Goal: Navigation & Orientation: Find specific page/section

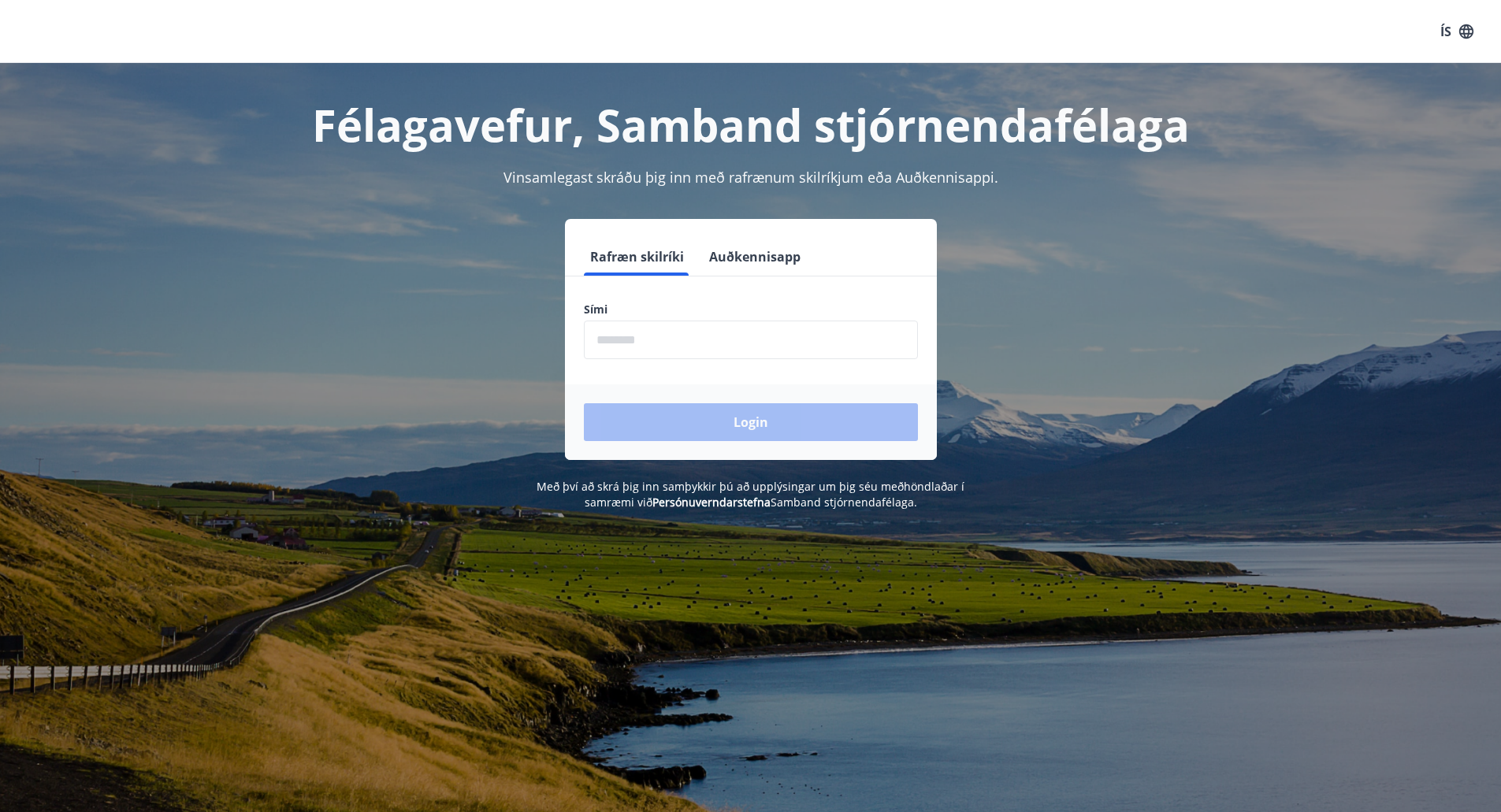
click at [678, 340] on input "phone" at bounding box center [750, 340] width 334 height 39
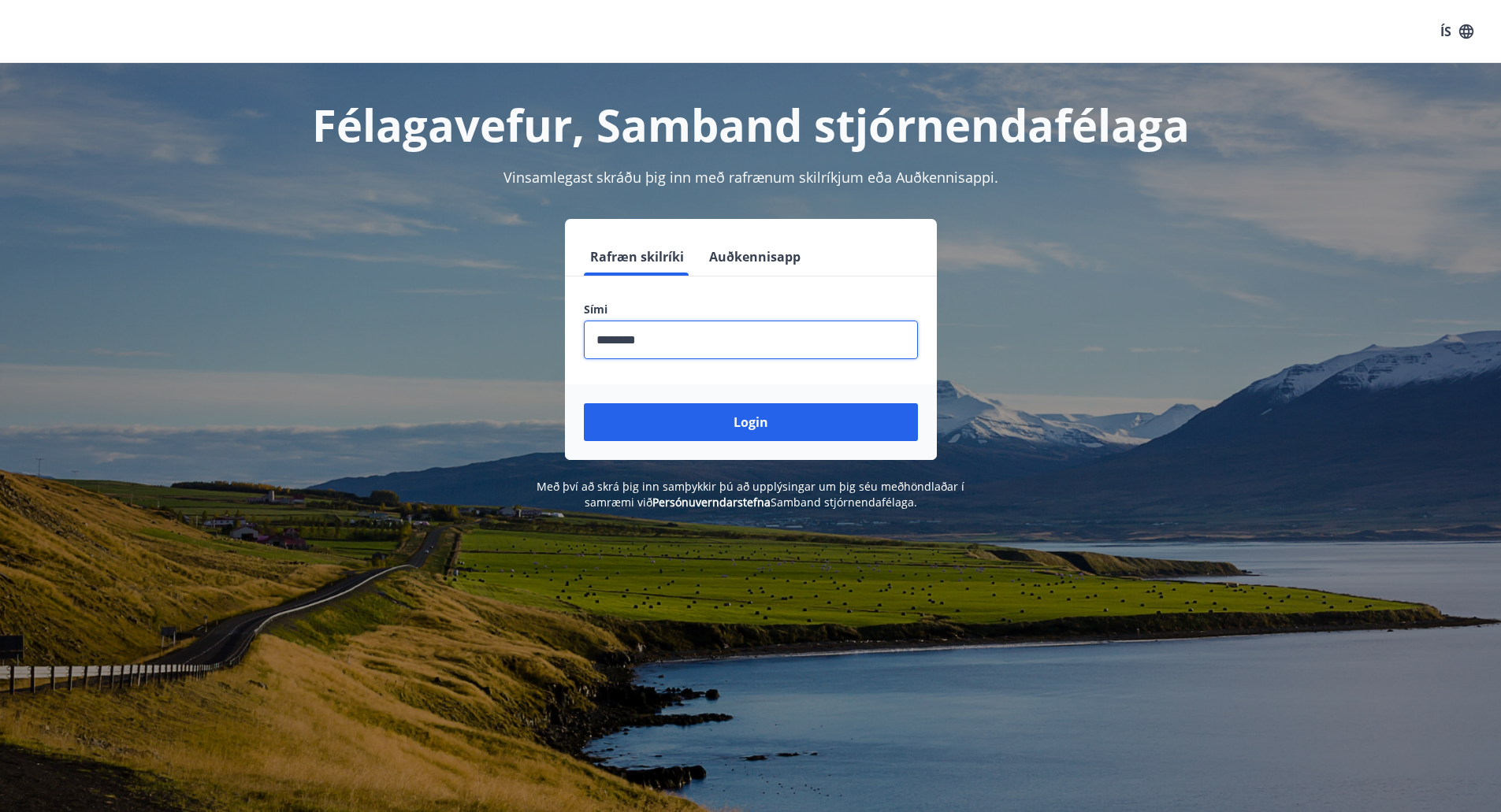
type input "********"
click at [584, 404] on button "Login" at bounding box center [750, 422] width 334 height 38
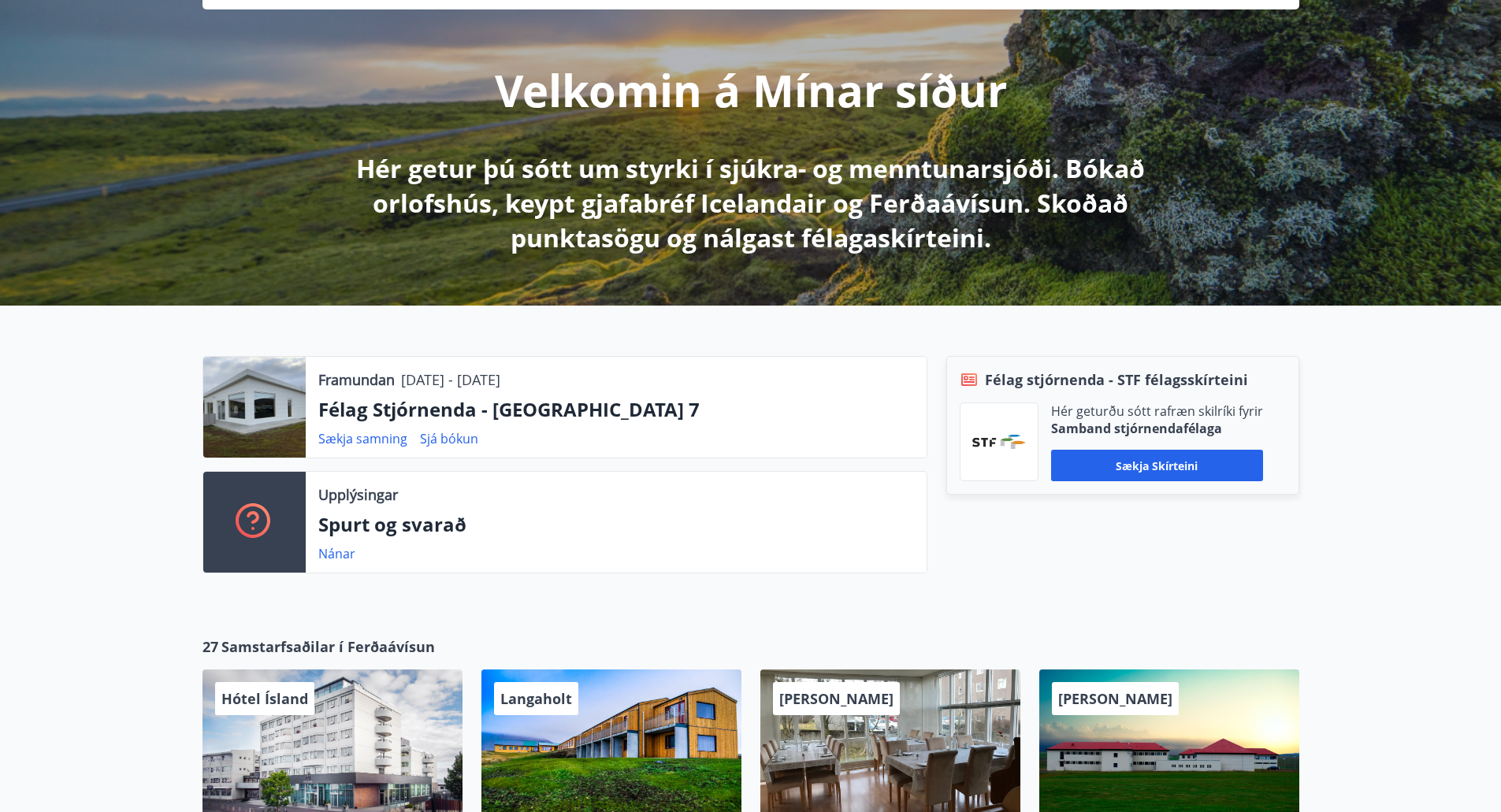
scroll to position [158, 0]
click at [447, 443] on link "Sjá bókun" at bounding box center [448, 437] width 59 height 17
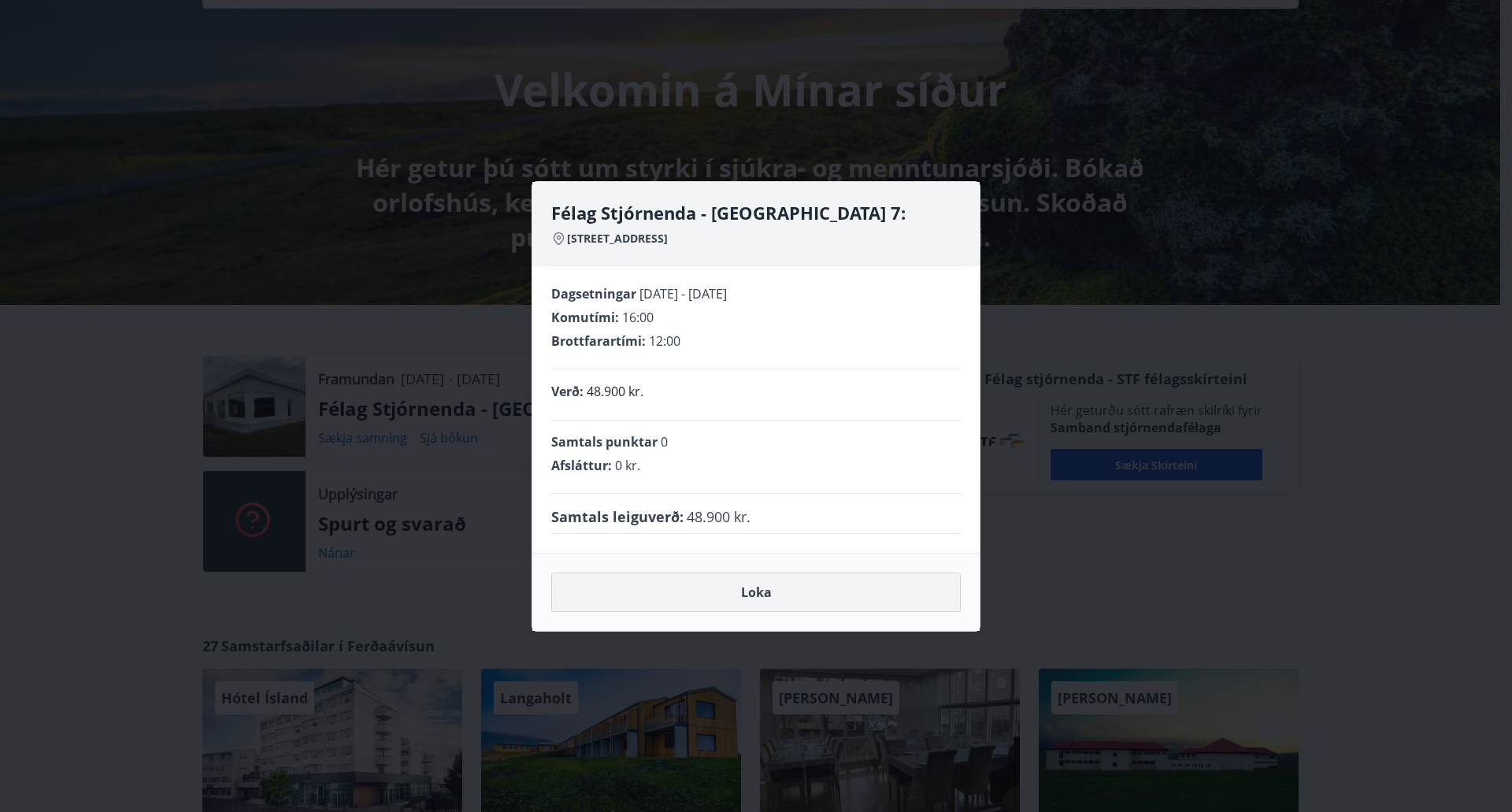
click at [761, 593] on button "Loka" at bounding box center [756, 592] width 409 height 40
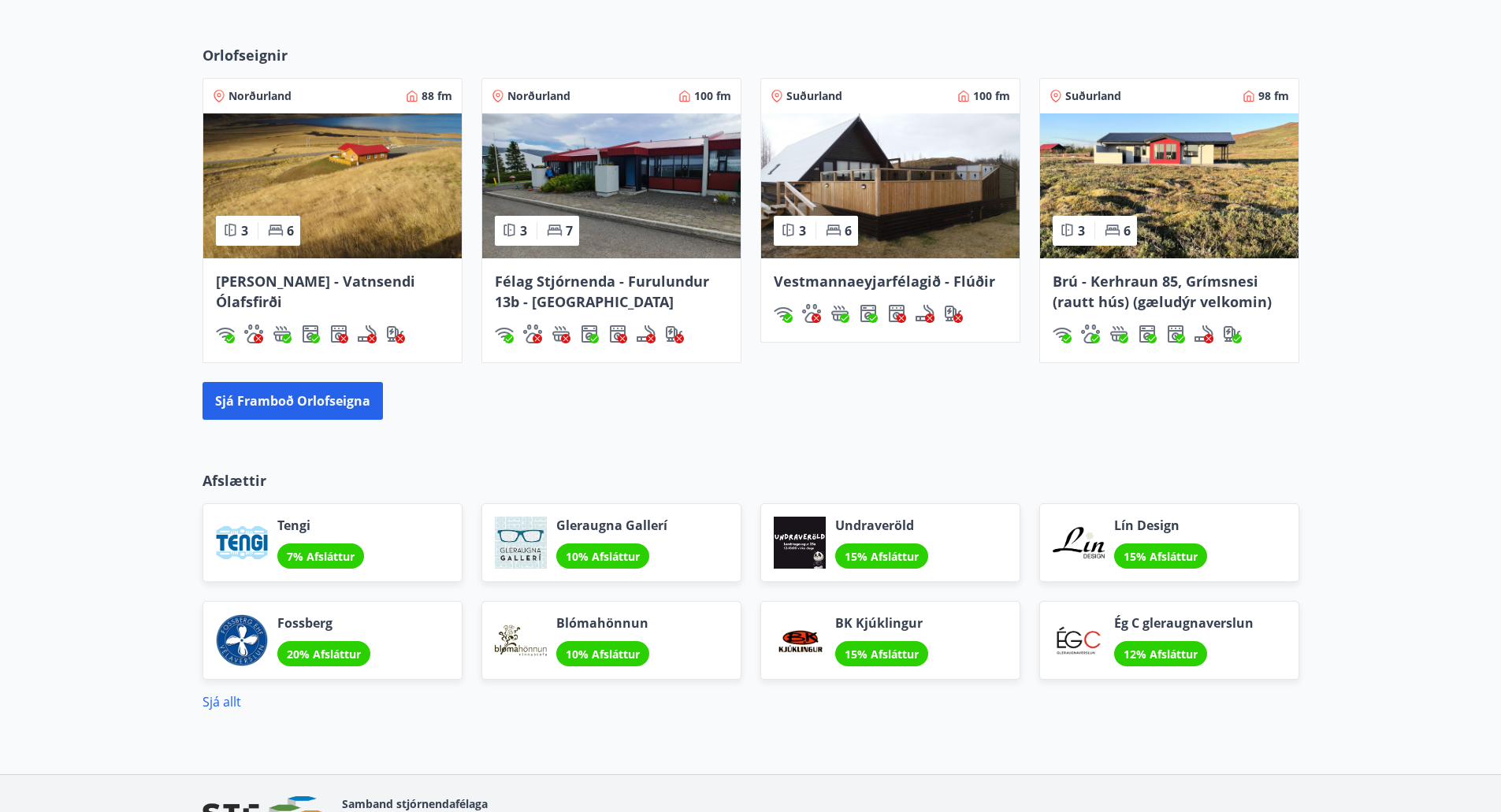
scroll to position [1148, 0]
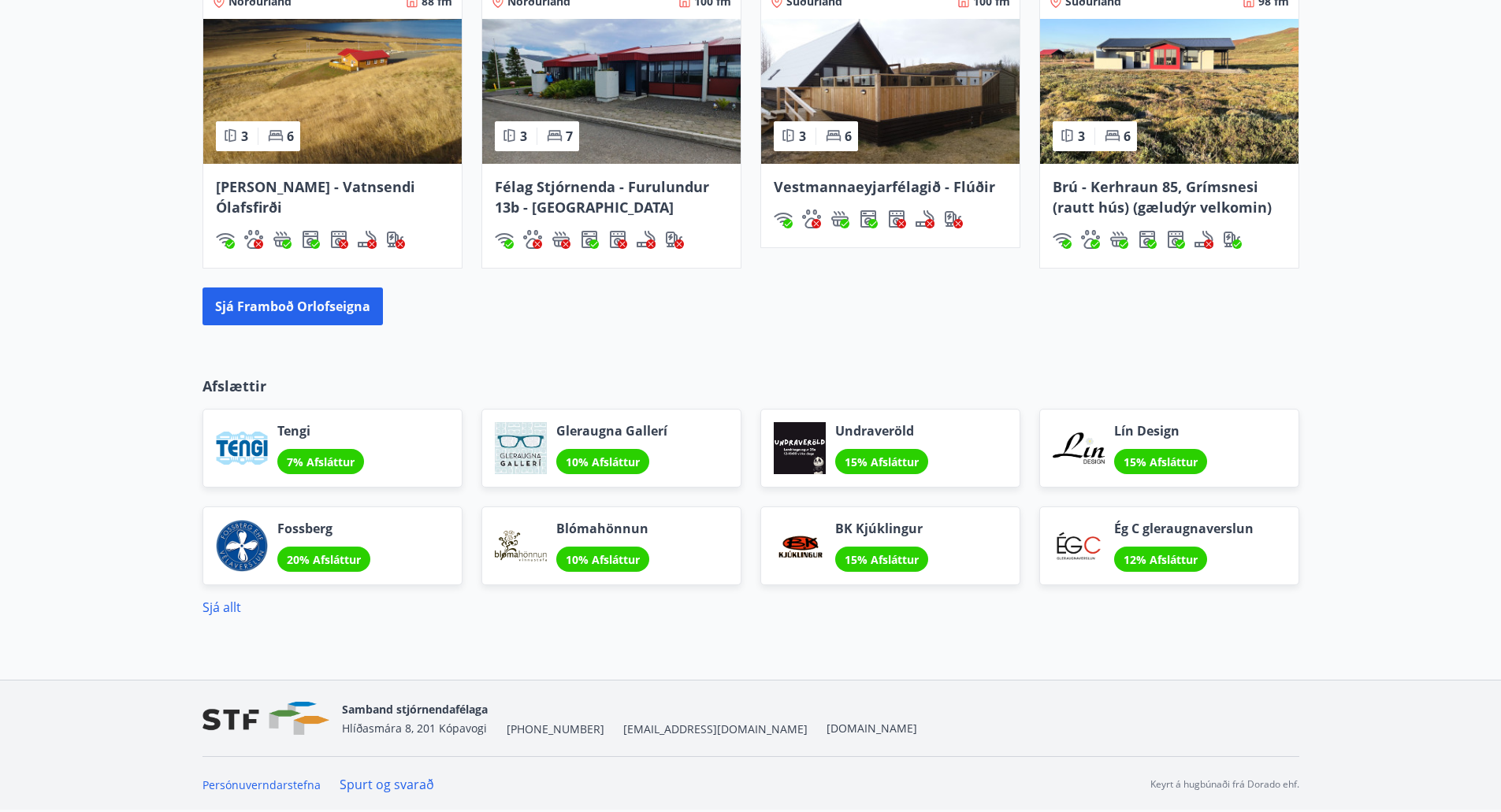
click at [17, 416] on div "Afslættir Tengi 7% Afsláttur Gleraugna Gallerí 10% Afsláttur Undraveröld 15% Af…" at bounding box center [750, 484] width 1501 height 266
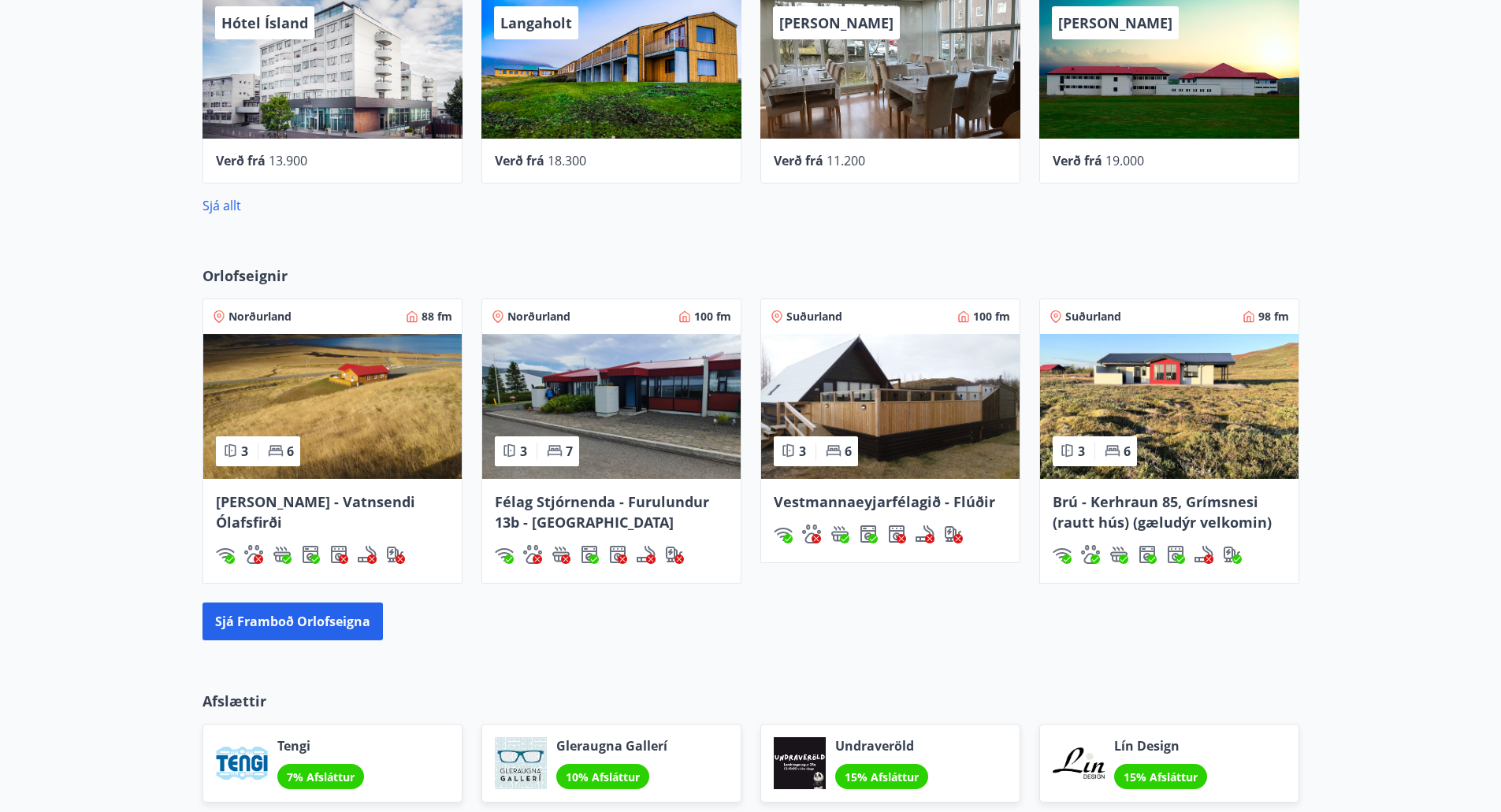
scroll to position [596, 0]
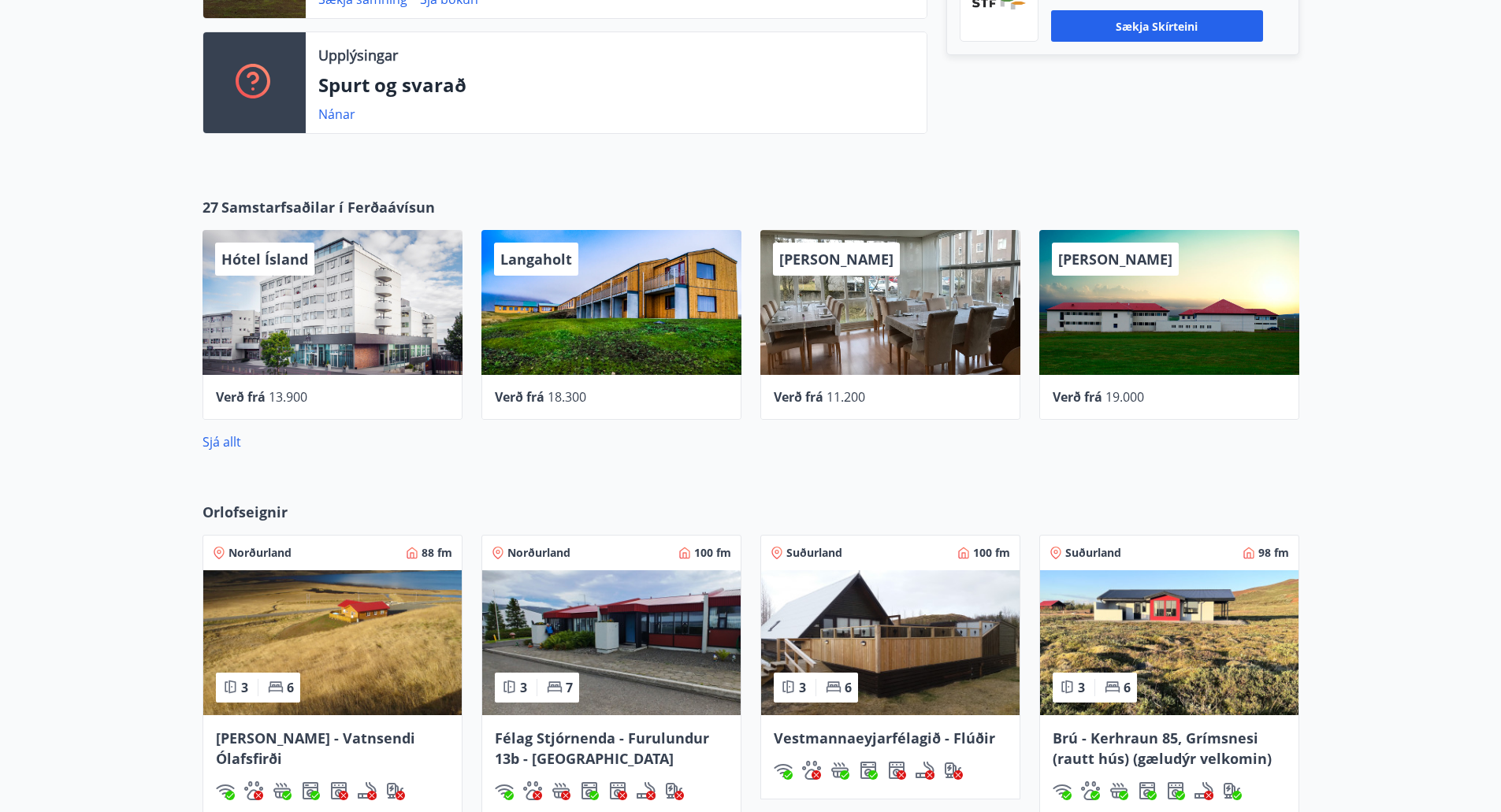
click at [750, 406] on div "Alba gistiheimili Verð frá 11.200" at bounding box center [881, 315] width 279 height 209
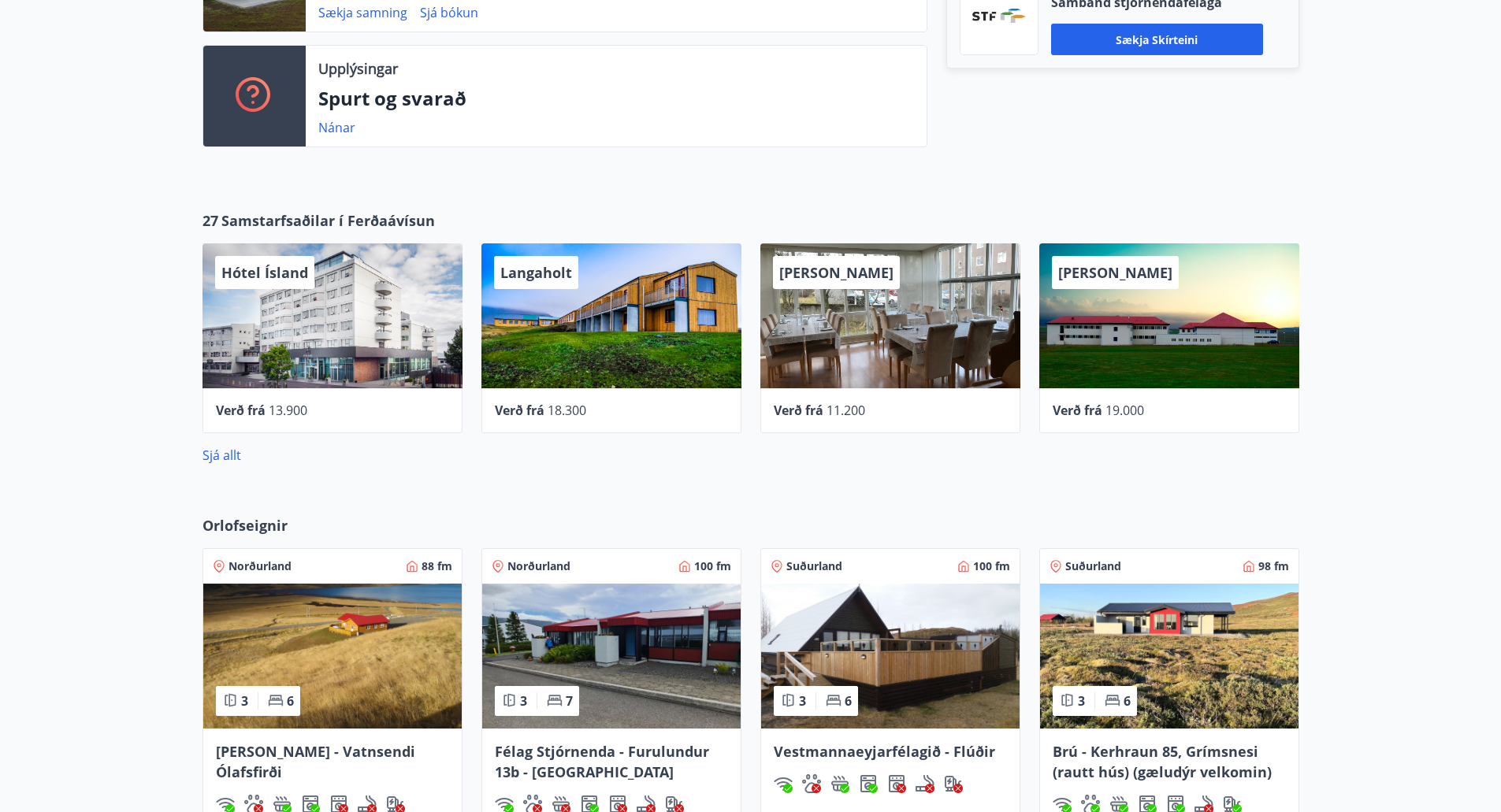
scroll to position [628, 0]
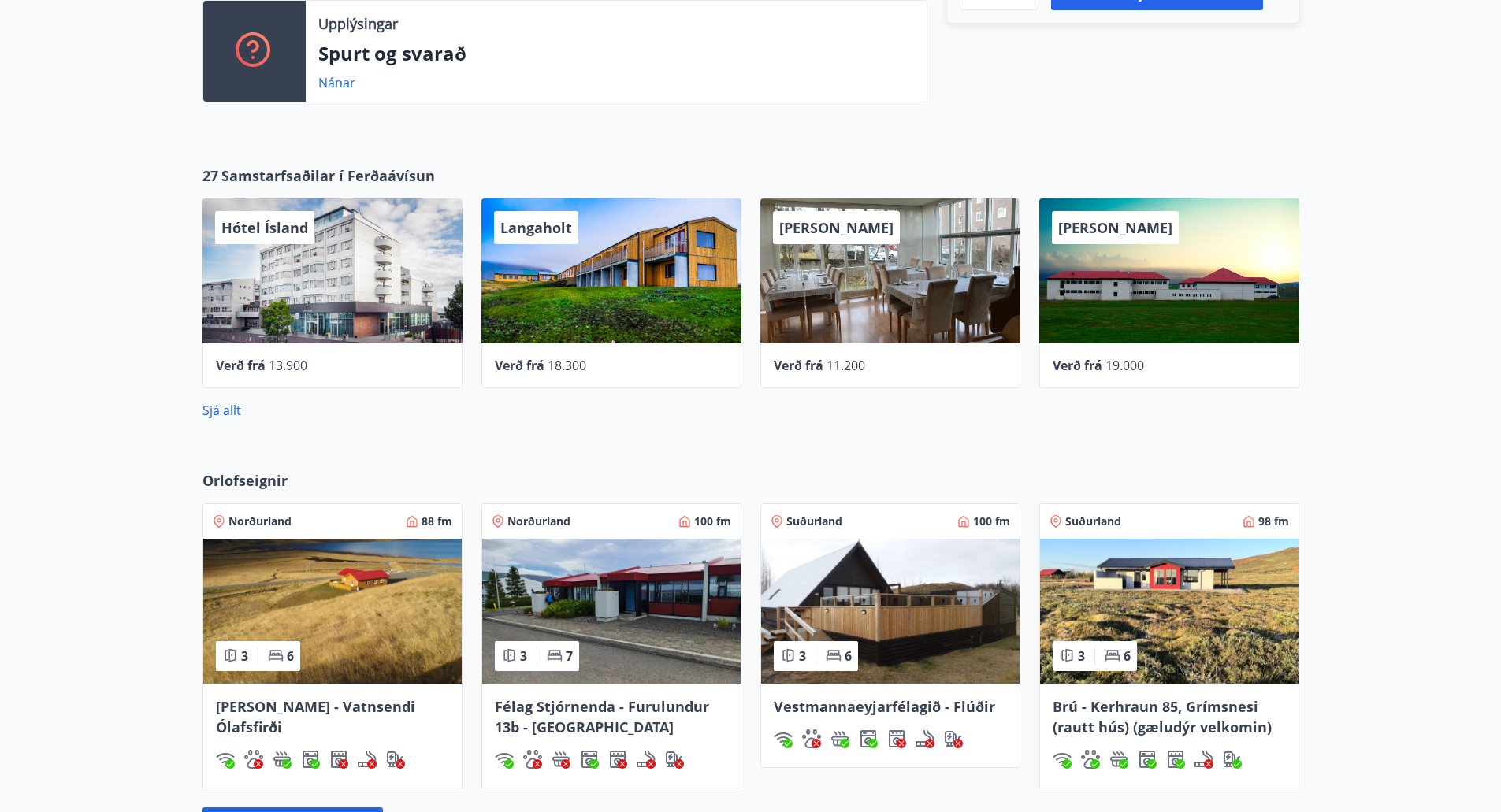
drag, startPoint x: 10, startPoint y: 438, endPoint x: 526, endPoint y: 435, distance: 516.0
click at [17, 438] on div "27 Samstarfsaðilar í Ferðaávísun Hótel Ísland Verð frá 13.900 Langaholt Verð fr…" at bounding box center [750, 292] width 1501 height 305
click at [751, 420] on div "27 Samstarfsaðilar í Ferðaávísun Hótel Ísland Verð frá 13.900 Langaholt Verð fr…" at bounding box center [750, 292] width 1501 height 305
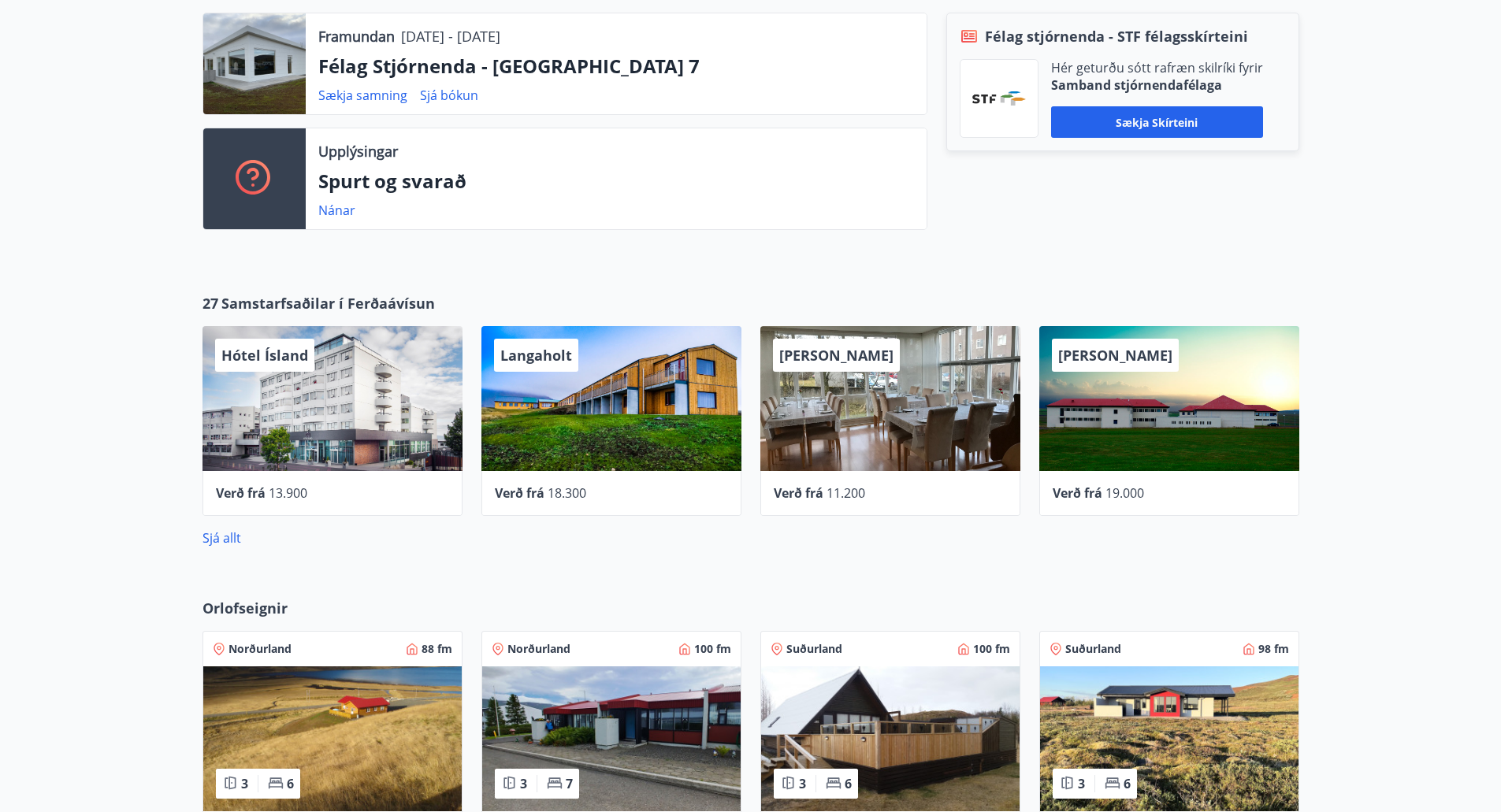
scroll to position [490, 0]
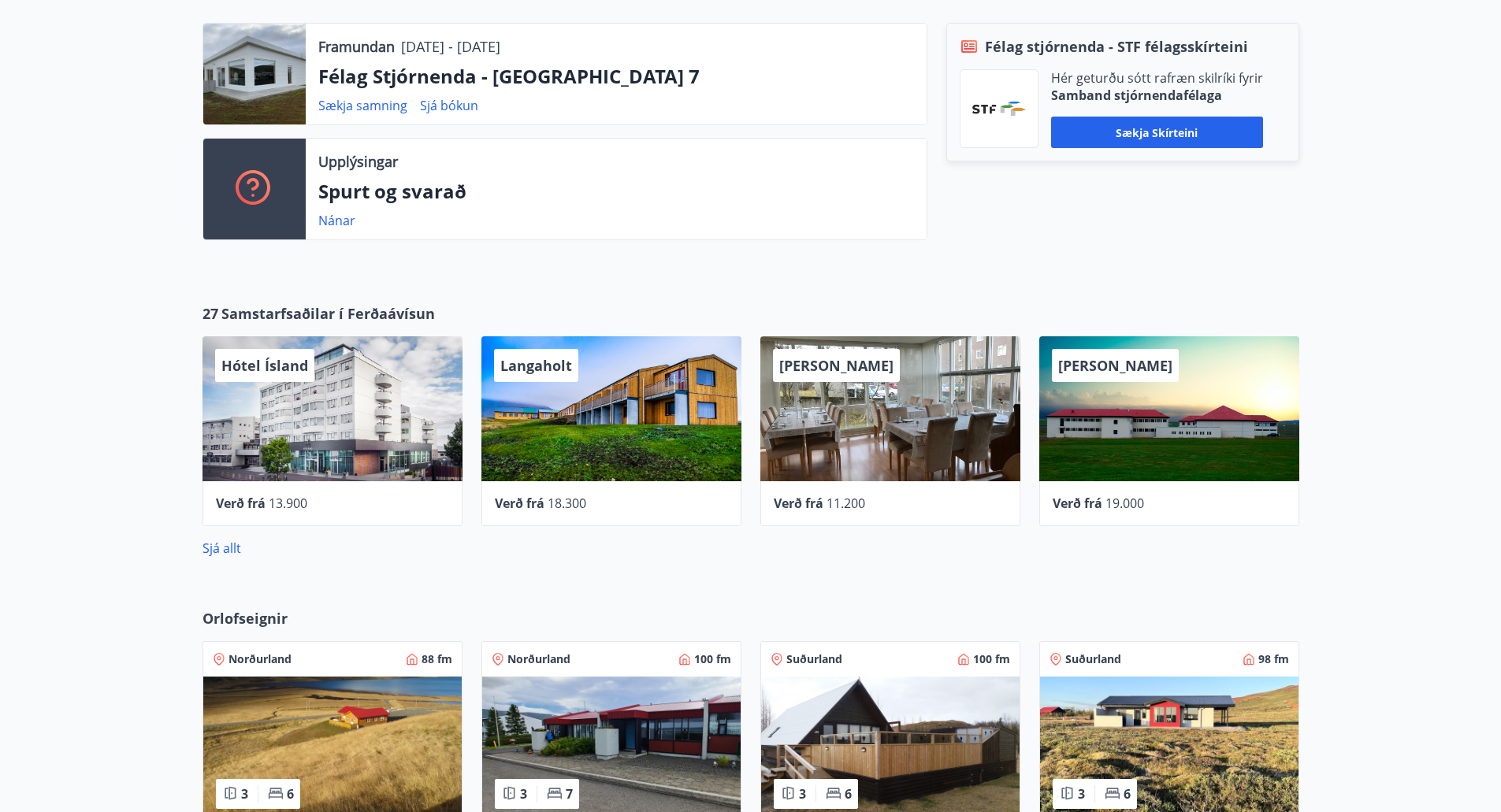
click at [29, 449] on div "27 Samstarfsaðilar í Ferðaávísun Hótel Ísland Verð frá 13.900 Langaholt Verð fr…" at bounding box center [750, 430] width 1501 height 305
